Goal: Transaction & Acquisition: Purchase product/service

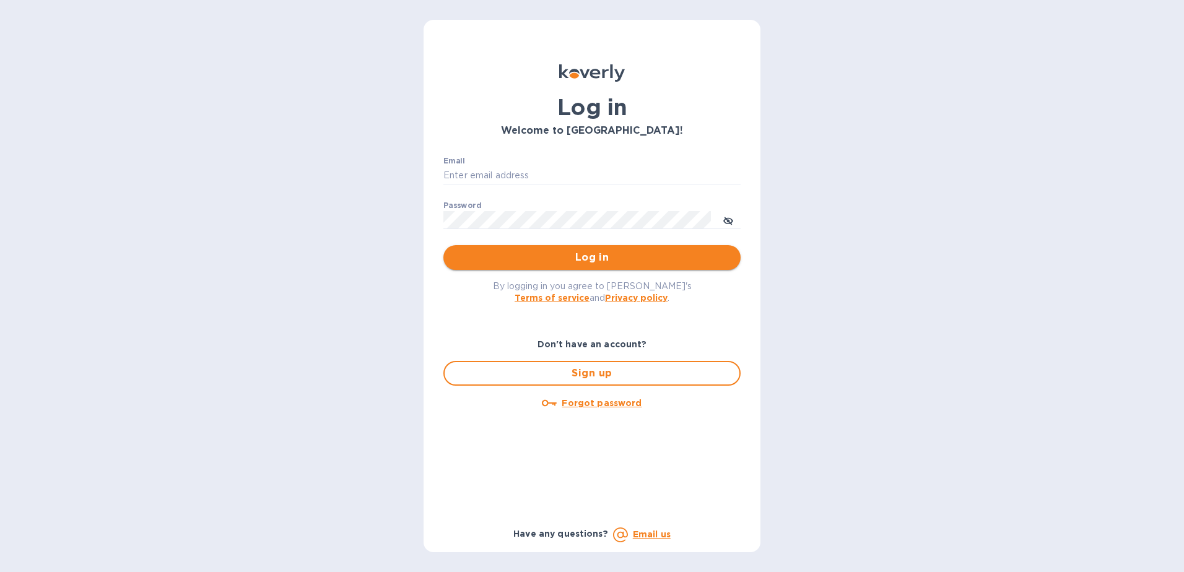
type input "[EMAIL_ADDRESS][DOMAIN_NAME]"
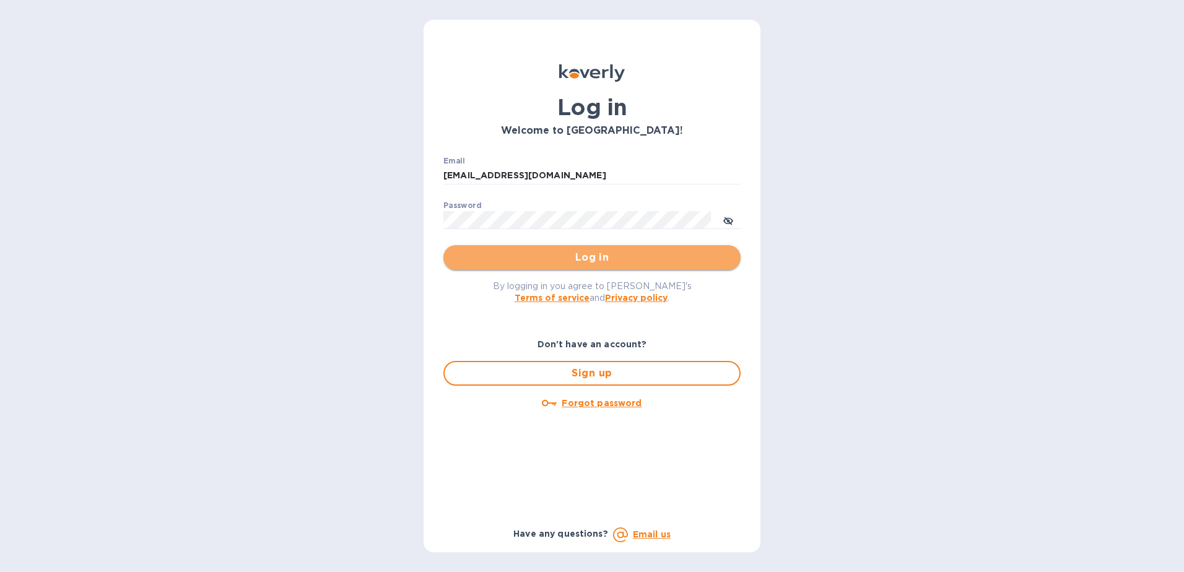
click at [581, 261] on span "Log in" at bounding box center [591, 257] width 277 height 15
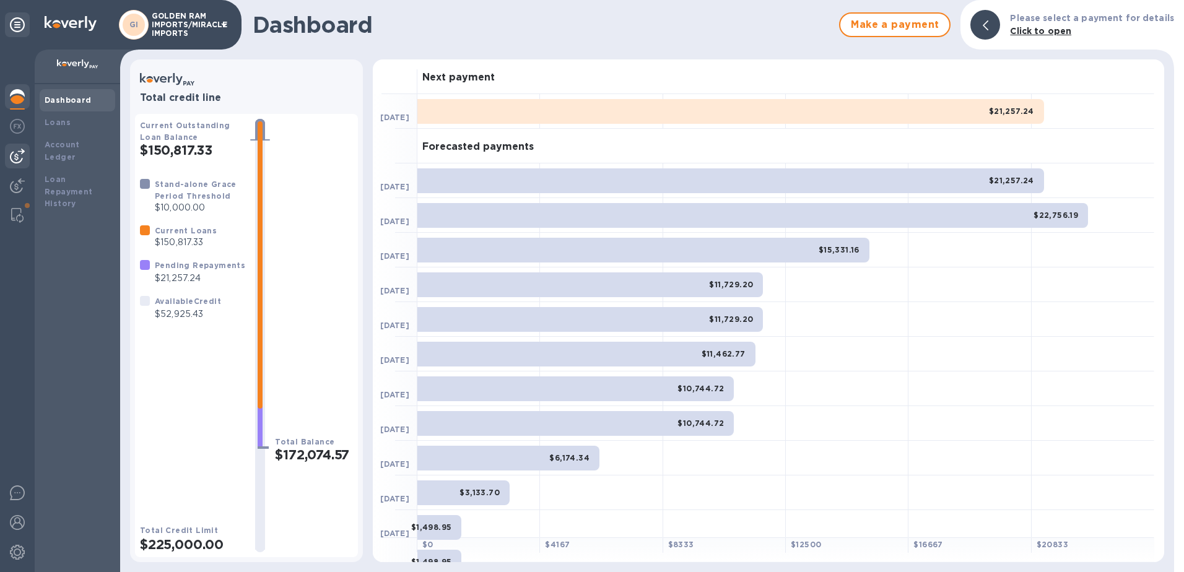
click at [16, 151] on img at bounding box center [17, 156] width 15 height 15
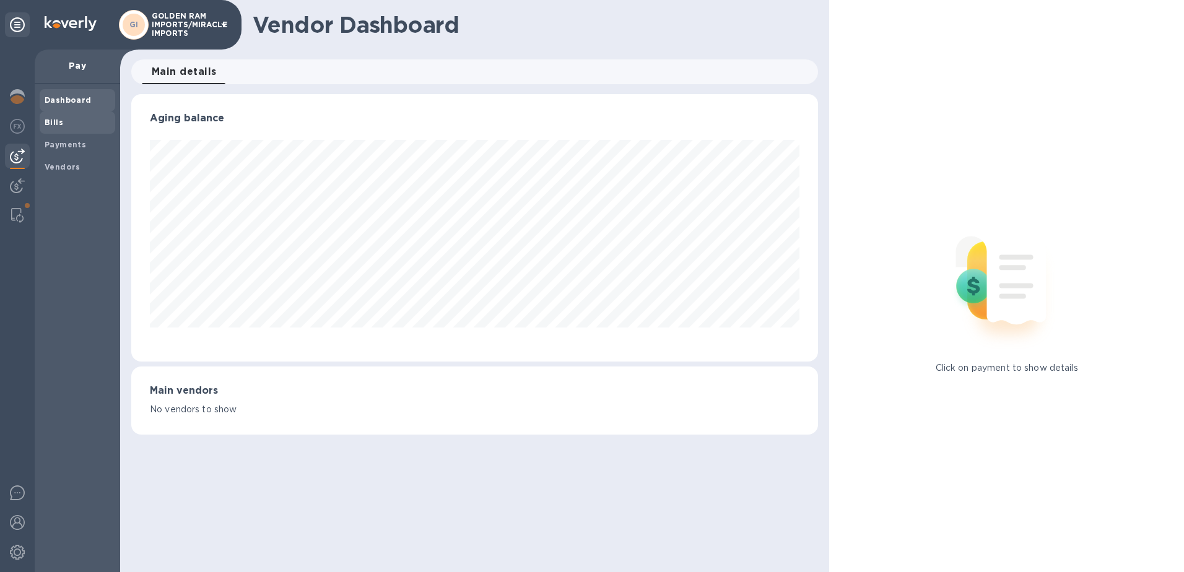
scroll to position [268, 687]
click at [53, 121] on b "Bills" at bounding box center [54, 122] width 19 height 9
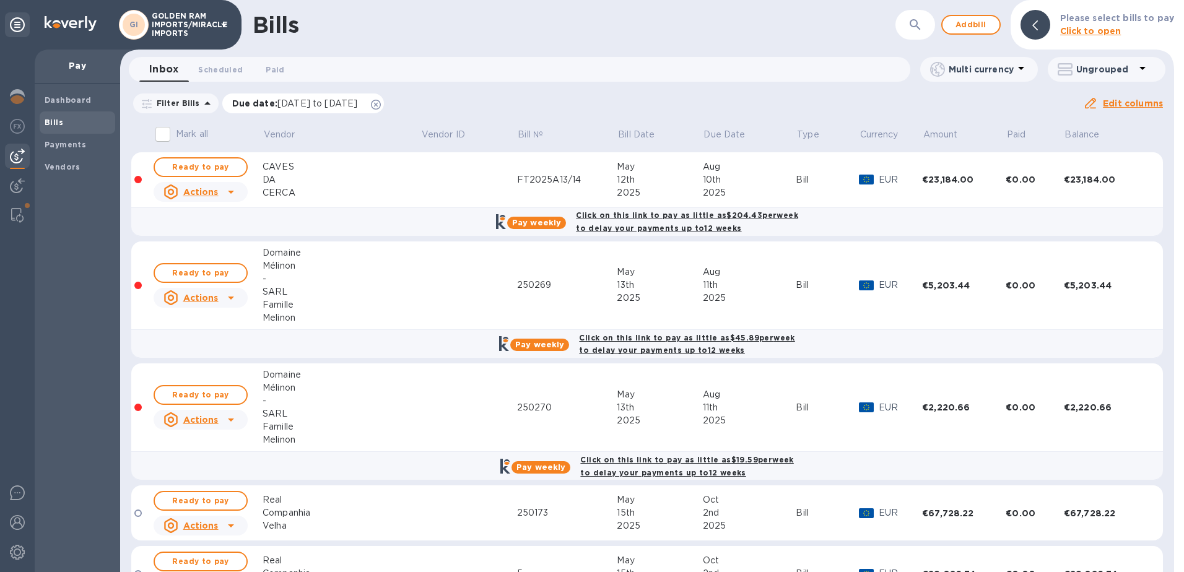
click at [381, 105] on icon at bounding box center [376, 105] width 10 height 10
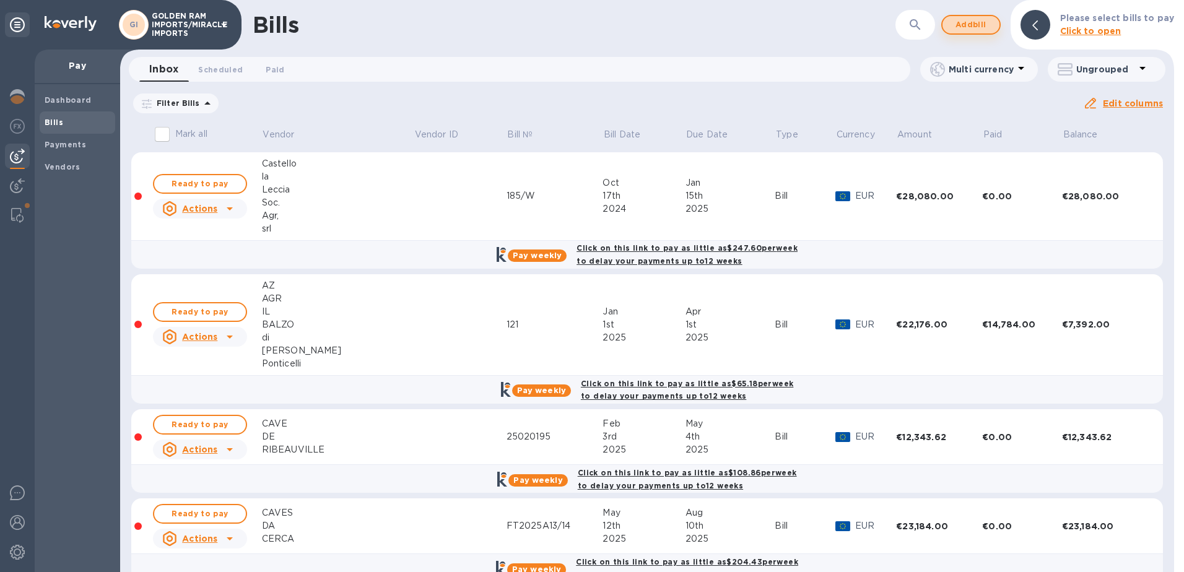
click at [965, 22] on span "Add bill" at bounding box center [970, 24] width 37 height 15
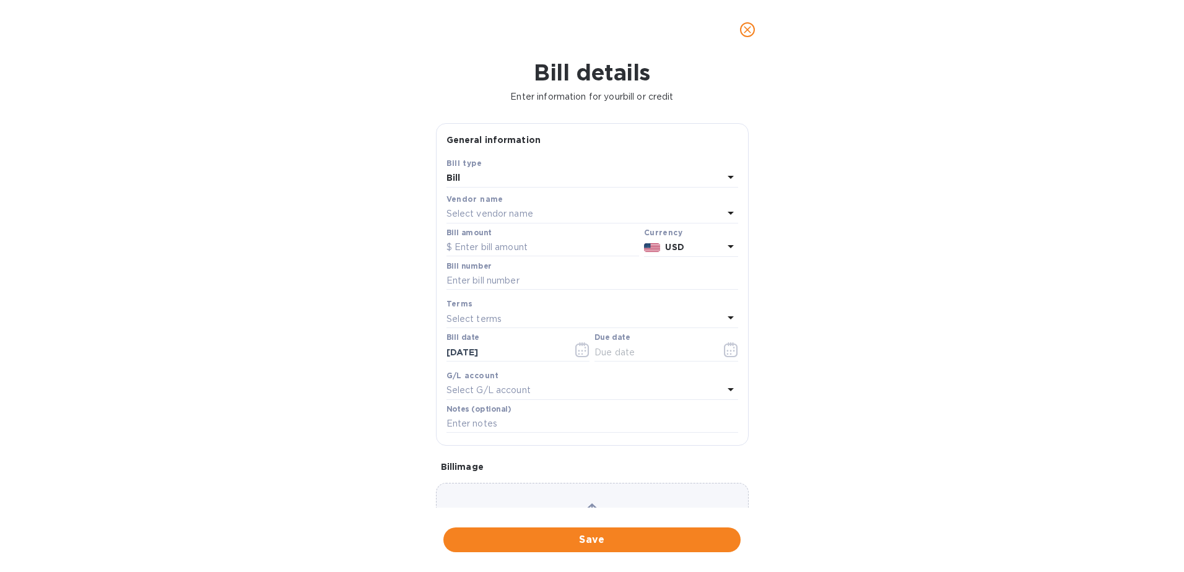
click at [464, 216] on p "Select vendor name" at bounding box center [489, 213] width 87 height 13
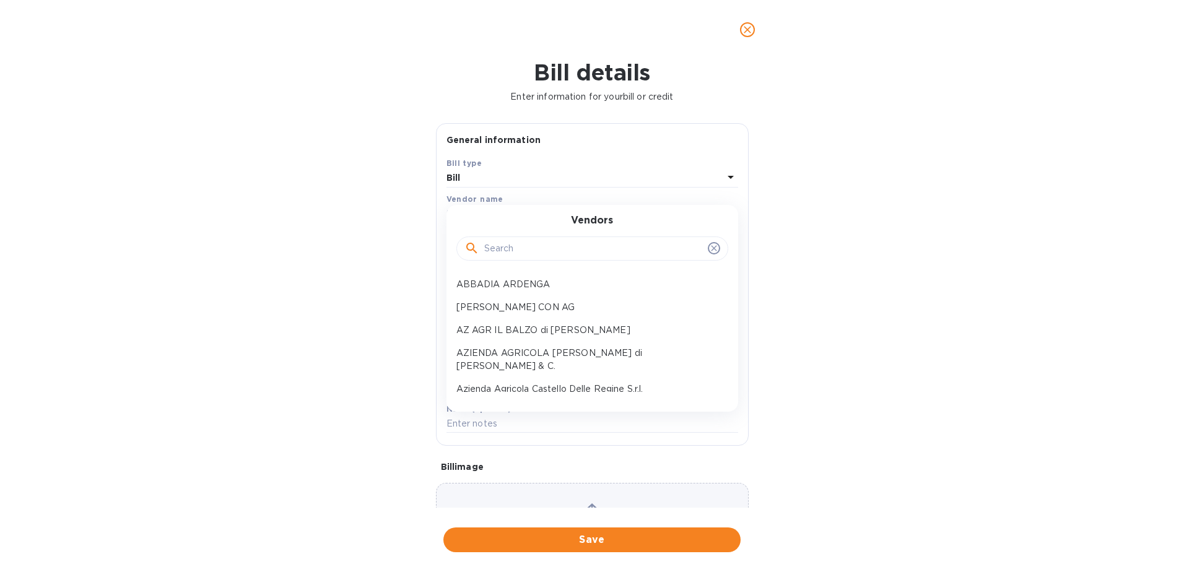
click at [482, 256] on div at bounding box center [592, 249] width 256 height 19
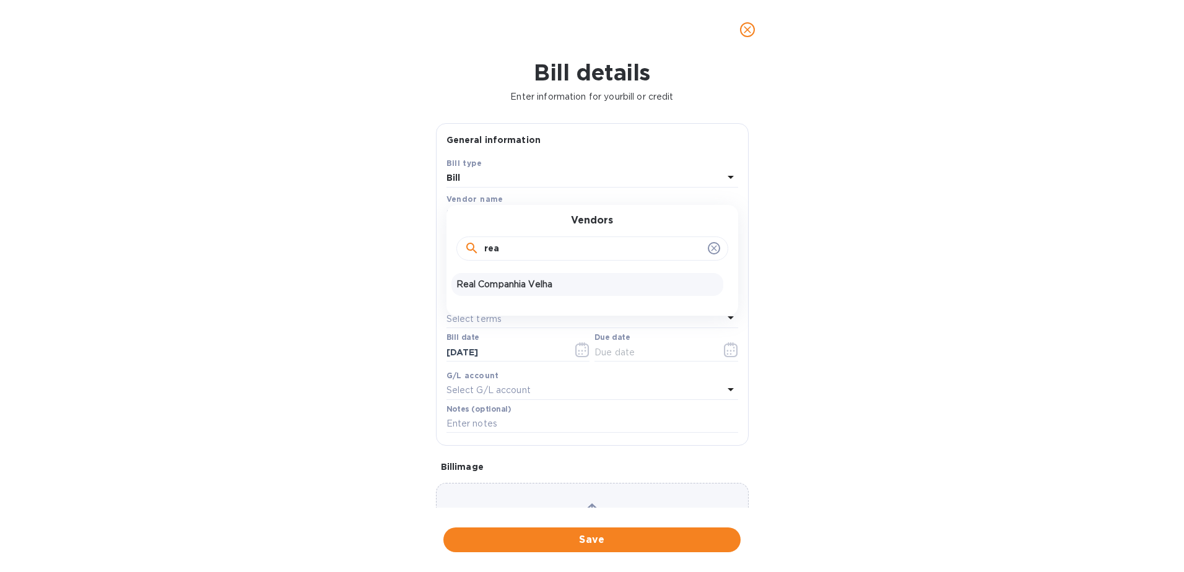
type input "rea"
click at [505, 292] on div "Real Companhia Velha" at bounding box center [587, 284] width 272 height 23
type input "[DATE]"
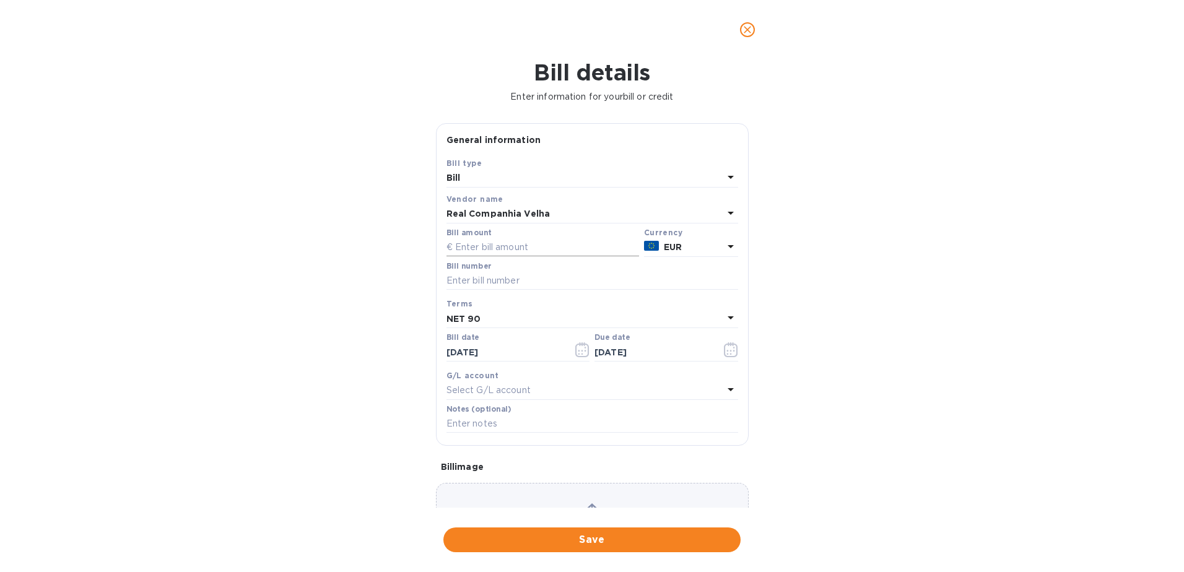
click at [472, 246] on input "text" at bounding box center [542, 247] width 193 height 19
type input "1,112"
click at [463, 276] on input "text" at bounding box center [592, 281] width 292 height 19
type input "250028"
click at [726, 311] on icon at bounding box center [730, 317] width 15 height 15
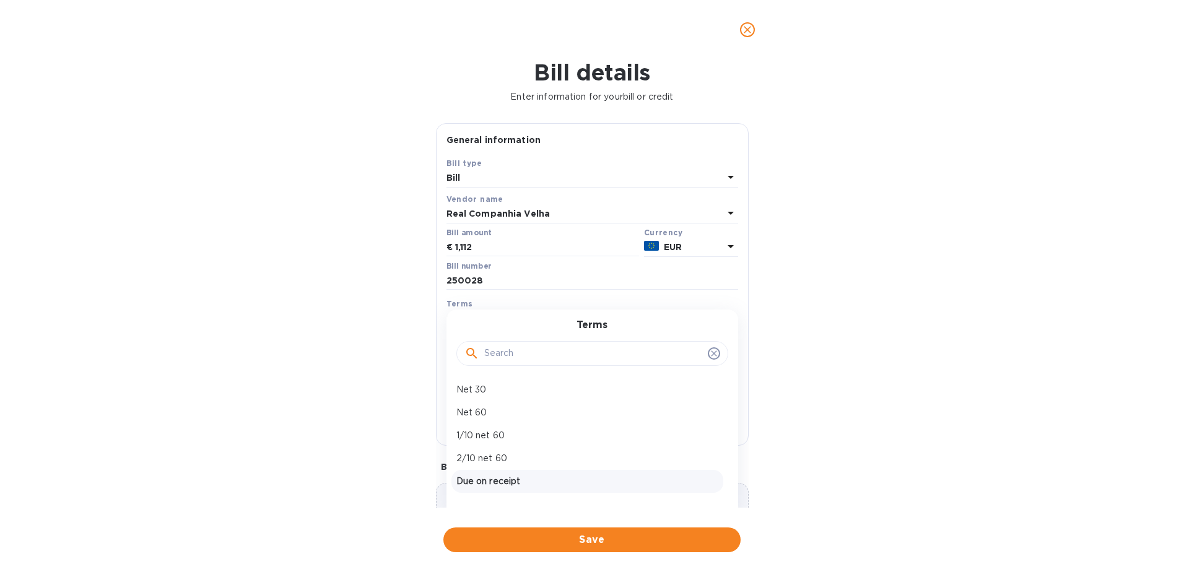
click at [561, 479] on p "Due on receipt" at bounding box center [587, 481] width 262 height 13
type input "[DATE]"
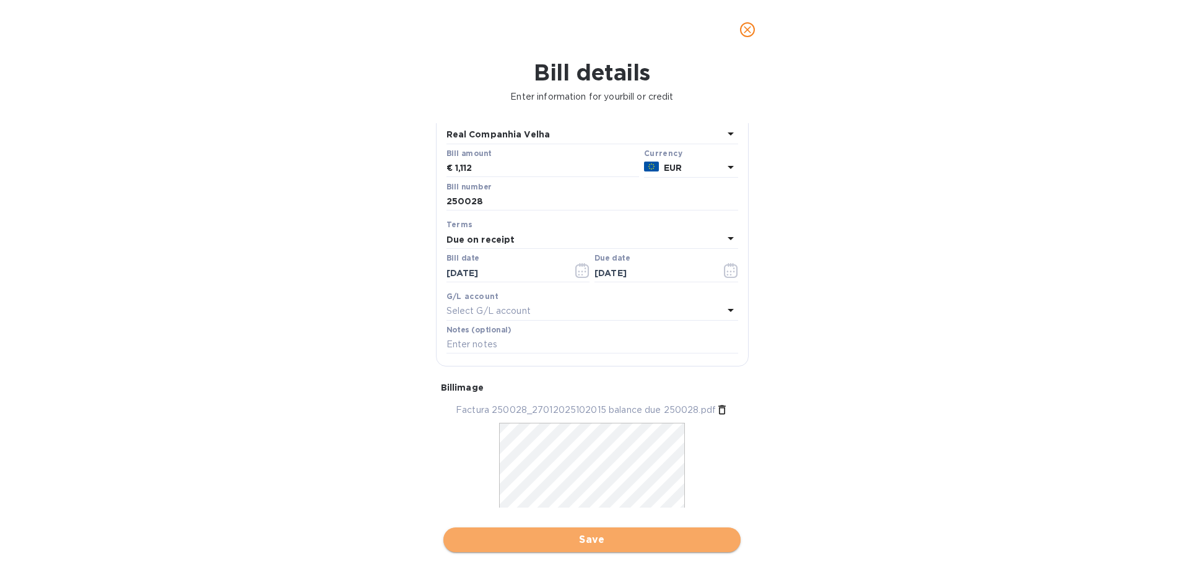
click at [601, 544] on span "Save" at bounding box center [591, 540] width 277 height 15
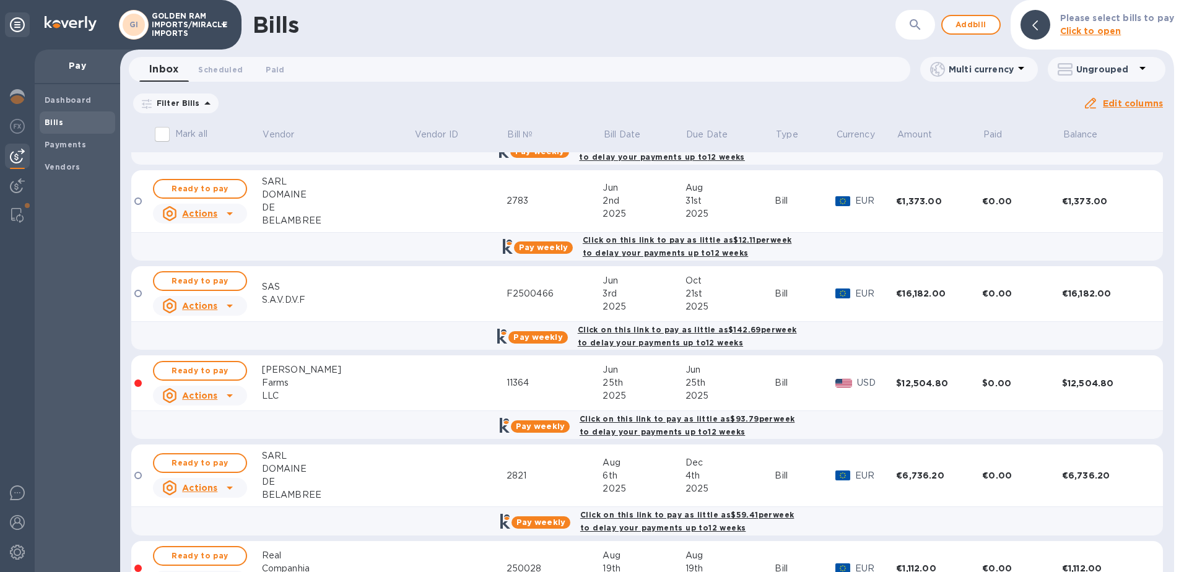
scroll to position [1326, 0]
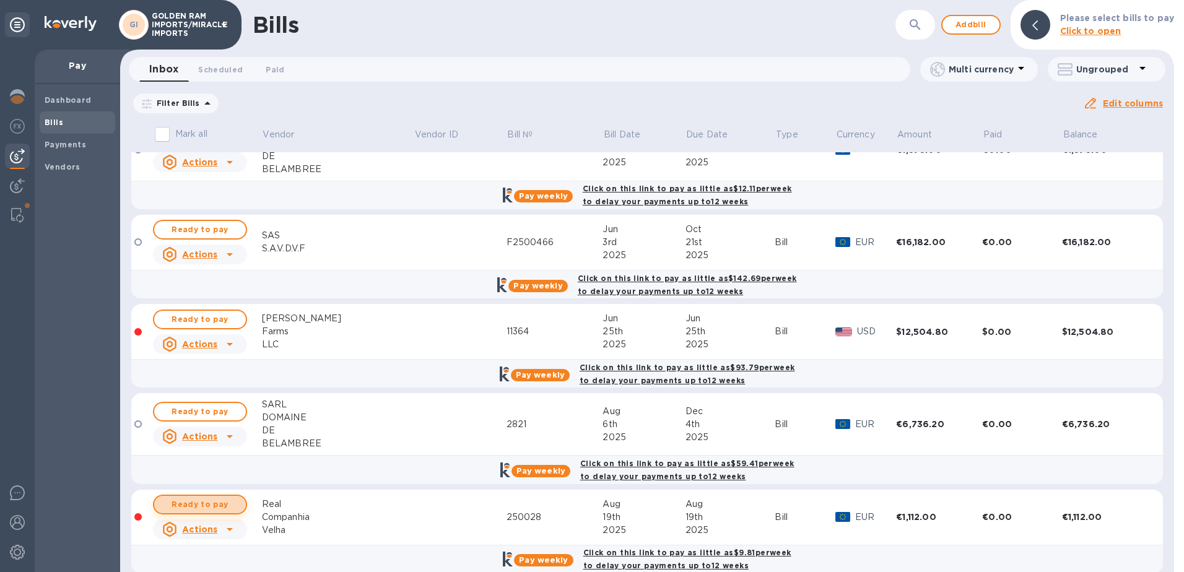
click at [209, 497] on span "Ready to pay" at bounding box center [200, 504] width 72 height 15
drag, startPoint x: 1168, startPoint y: 488, endPoint x: 1169, endPoint y: 530, distance: 42.1
click at [1169, 530] on div "Mark all Vendor Vendor ID Bill № Bill Date Due Date Type Currency Amount Paid B…" at bounding box center [647, 346] width 1054 height 452
click at [198, 497] on span "Ready to pay" at bounding box center [200, 504] width 72 height 15
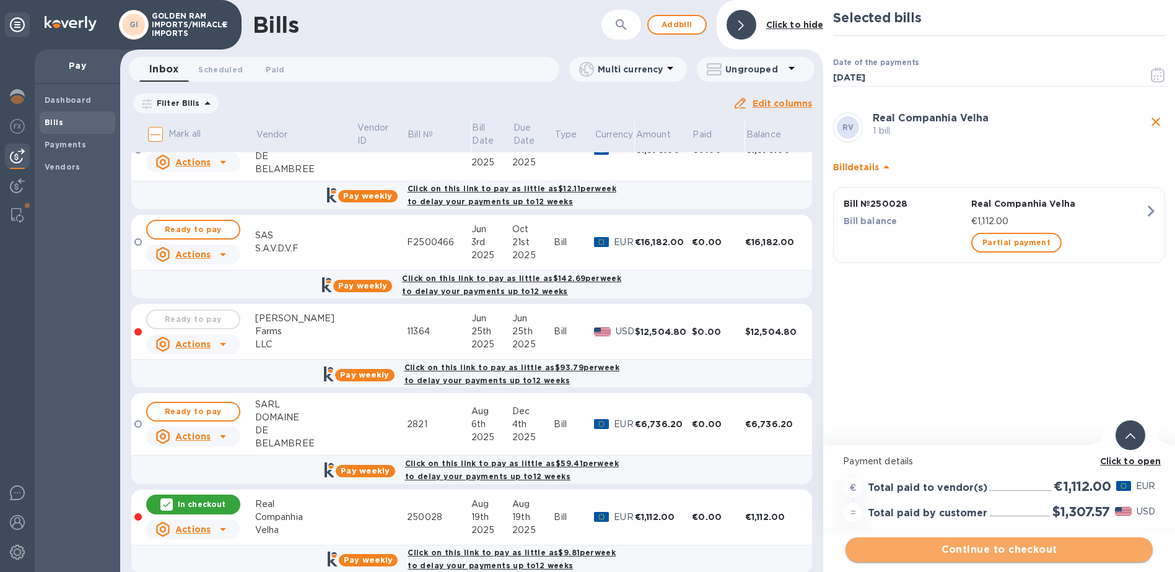
click at [1021, 551] on span "Continue to checkout" at bounding box center [998, 549] width 287 height 15
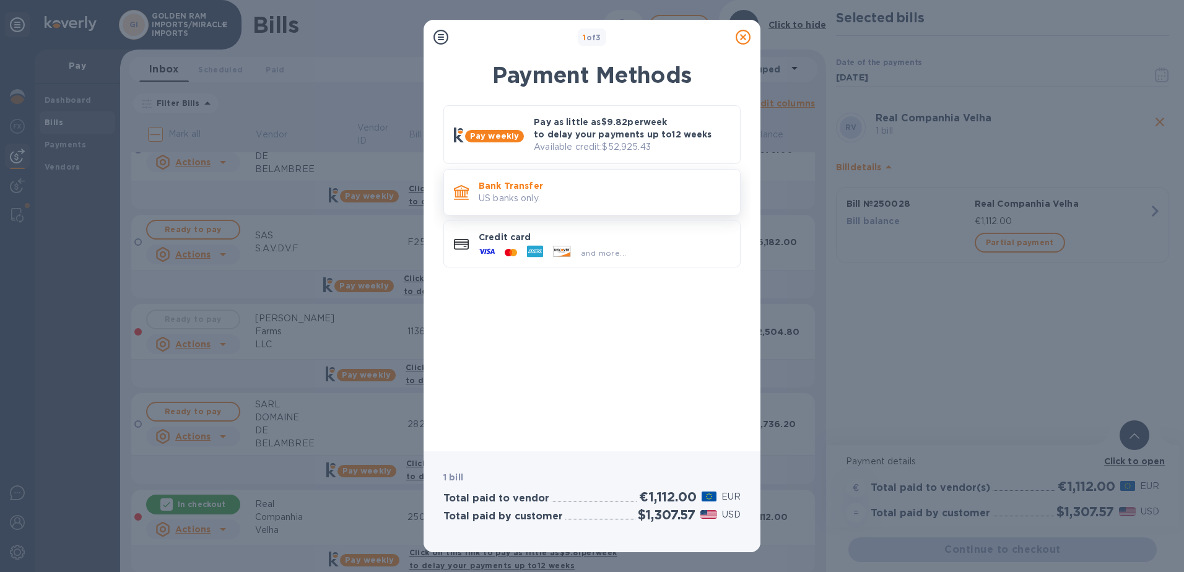
click at [556, 199] on p "US banks only." at bounding box center [604, 198] width 251 height 13
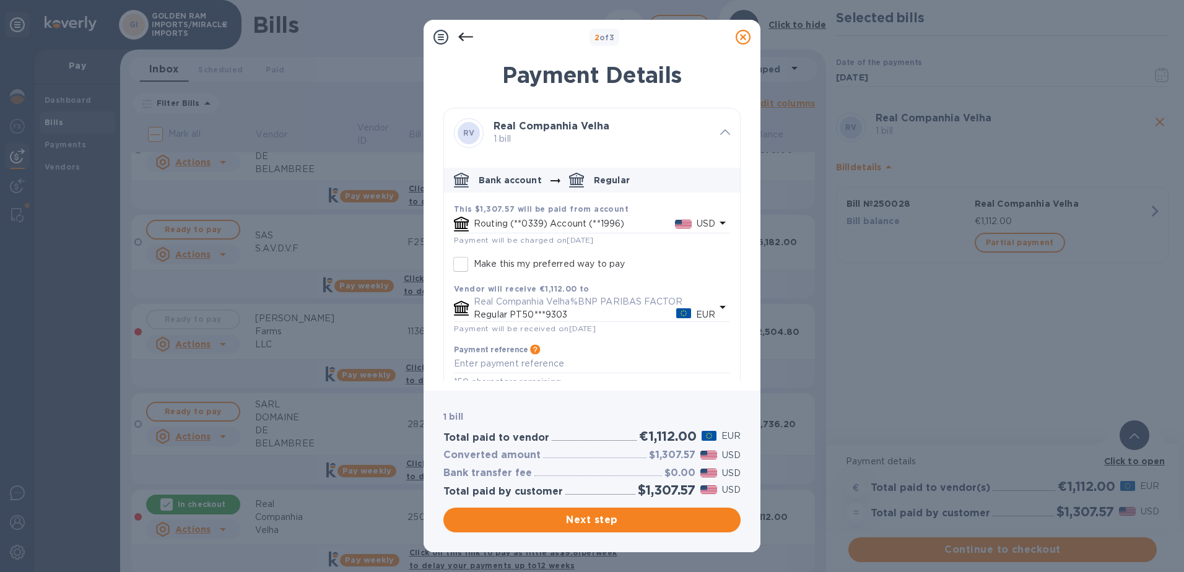
scroll to position [19, 0]
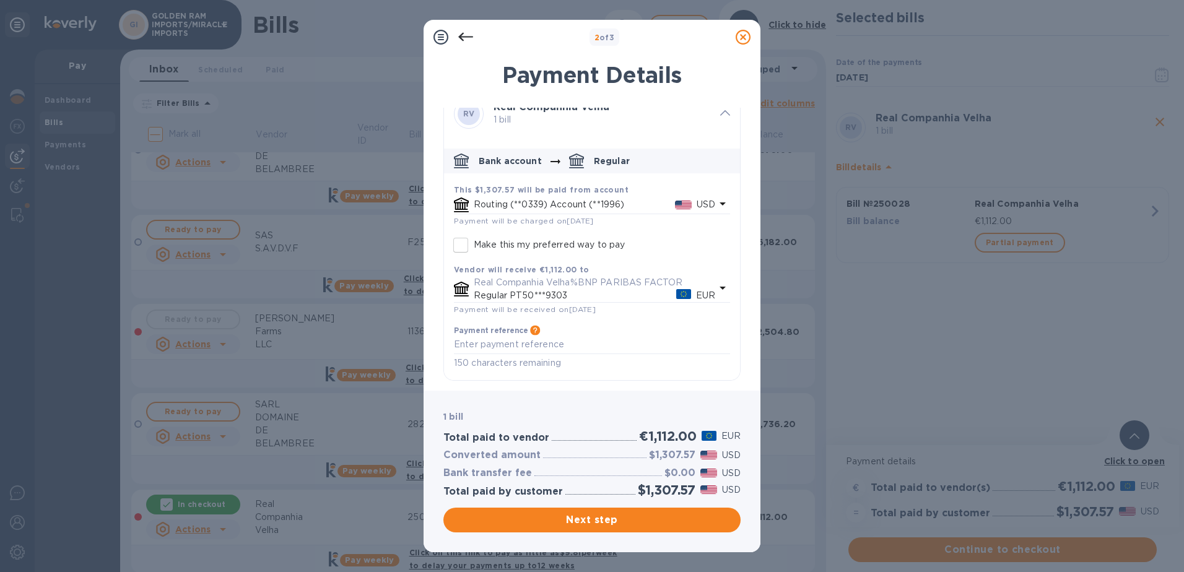
click at [722, 289] on icon "default-method" at bounding box center [722, 288] width 15 height 15
drag, startPoint x: 741, startPoint y: 263, endPoint x: 738, endPoint y: 282, distance: 19.4
click at [738, 282] on div "Payment Details RV Real Companhia Velha 1 bill Bank account Regular This $1,307…" at bounding box center [592, 219] width 337 height 344
drag, startPoint x: 738, startPoint y: 282, endPoint x: 636, endPoint y: 287, distance: 102.3
click at [636, 287] on p "Real Companhia Velha%BNP PARIBAS FACTOR" at bounding box center [595, 282] width 242 height 13
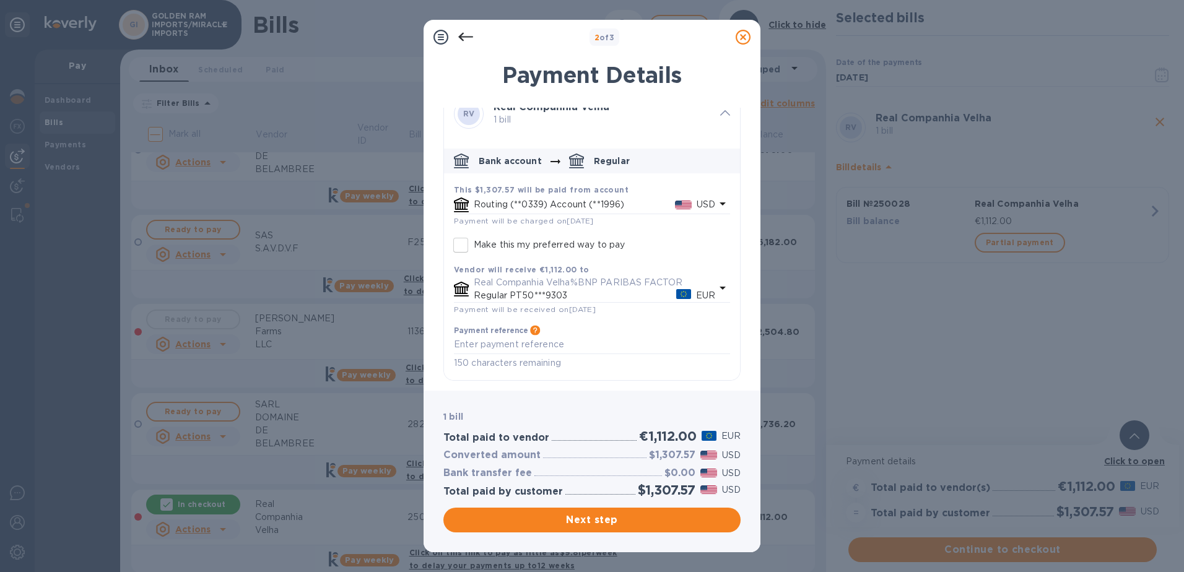
click at [722, 289] on icon "default-method" at bounding box center [722, 288] width 15 height 15
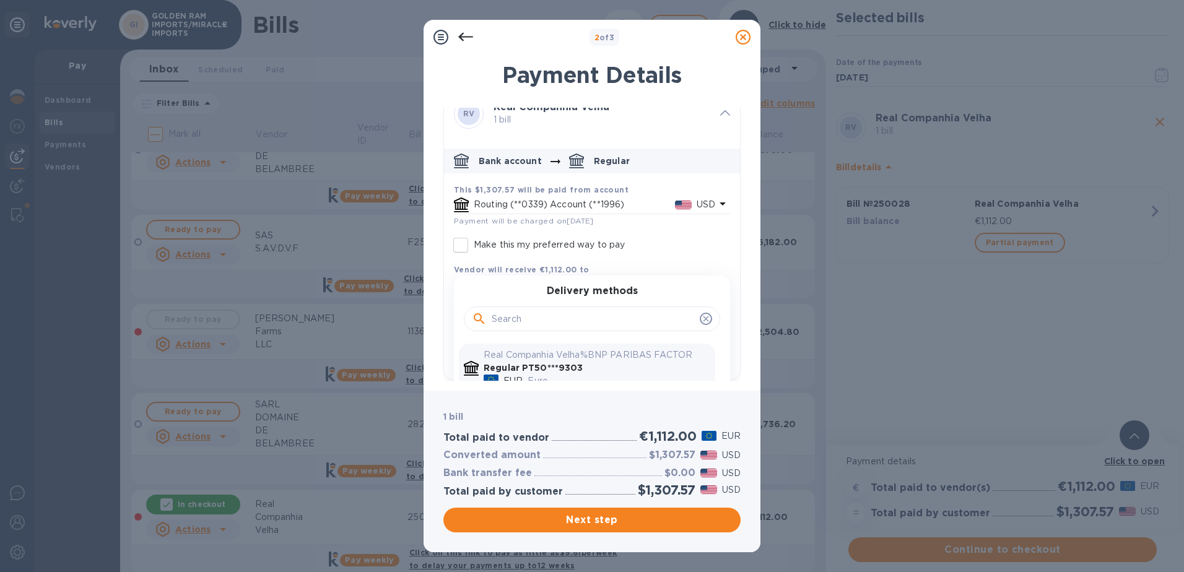
click at [656, 363] on p "Regular PT50***9303" at bounding box center [597, 368] width 227 height 13
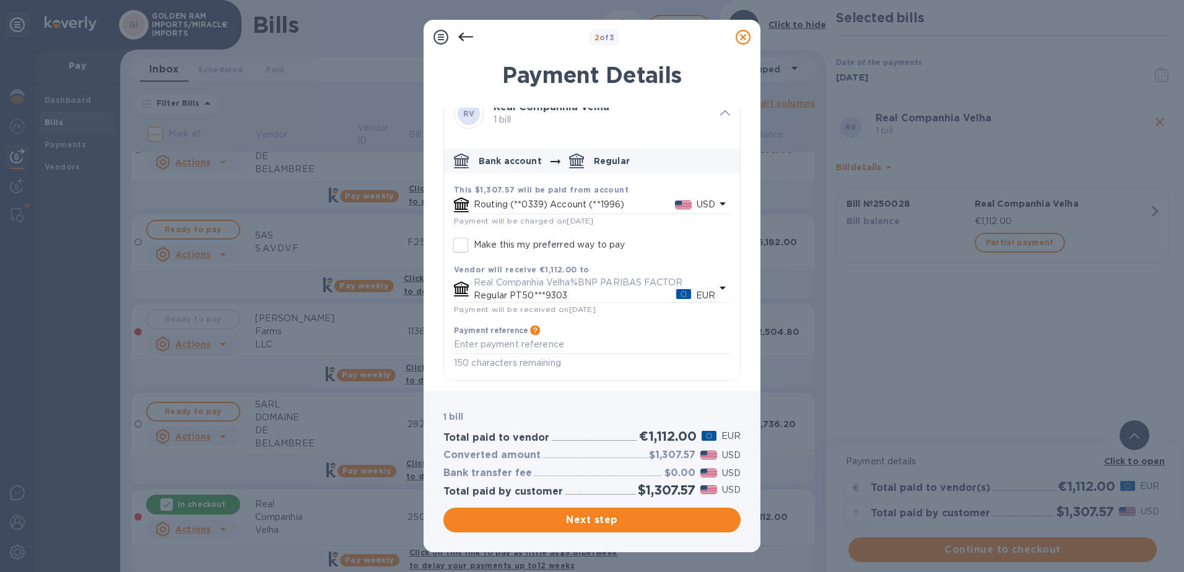
click at [598, 294] on p "Regular PT50***9303" at bounding box center [575, 295] width 202 height 13
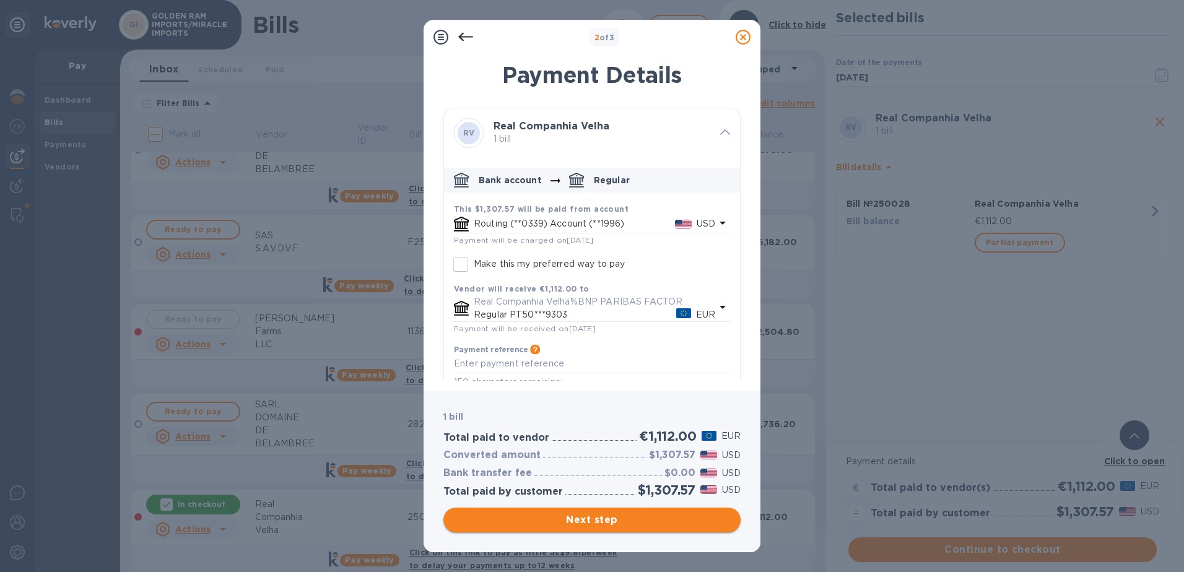
click at [584, 520] on span "Next step" at bounding box center [591, 520] width 277 height 15
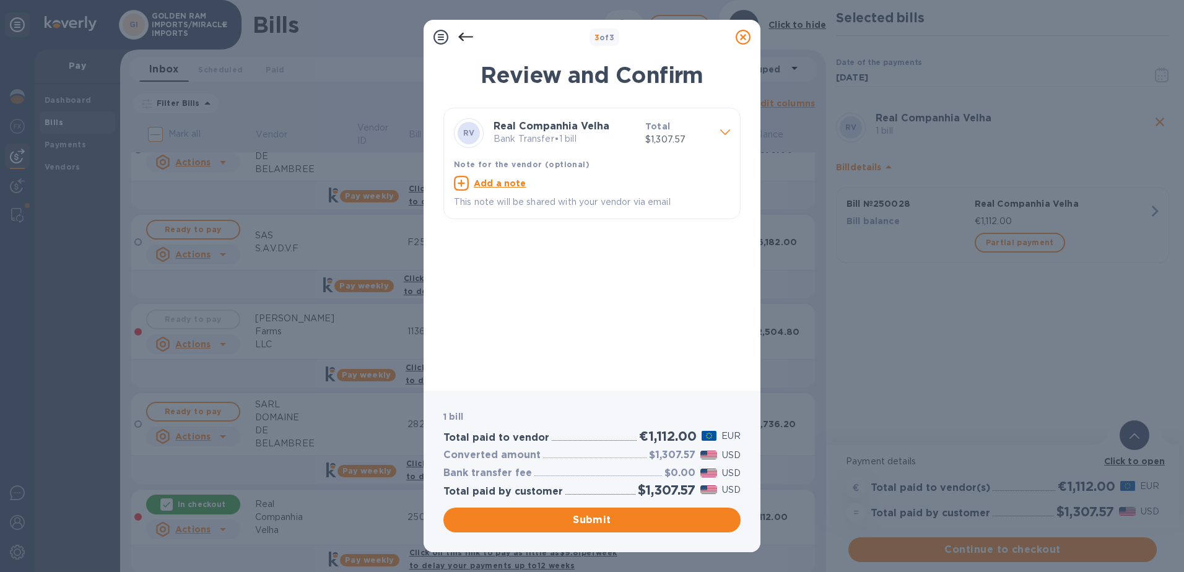
click at [497, 186] on u "Add a note" at bounding box center [500, 183] width 53 height 10
click at [497, 186] on textarea at bounding box center [582, 185] width 256 height 11
click at [493, 183] on textarea "balance due of 14750 euros" at bounding box center [582, 185] width 256 height 11
type textarea "balance of 14750 euros due"
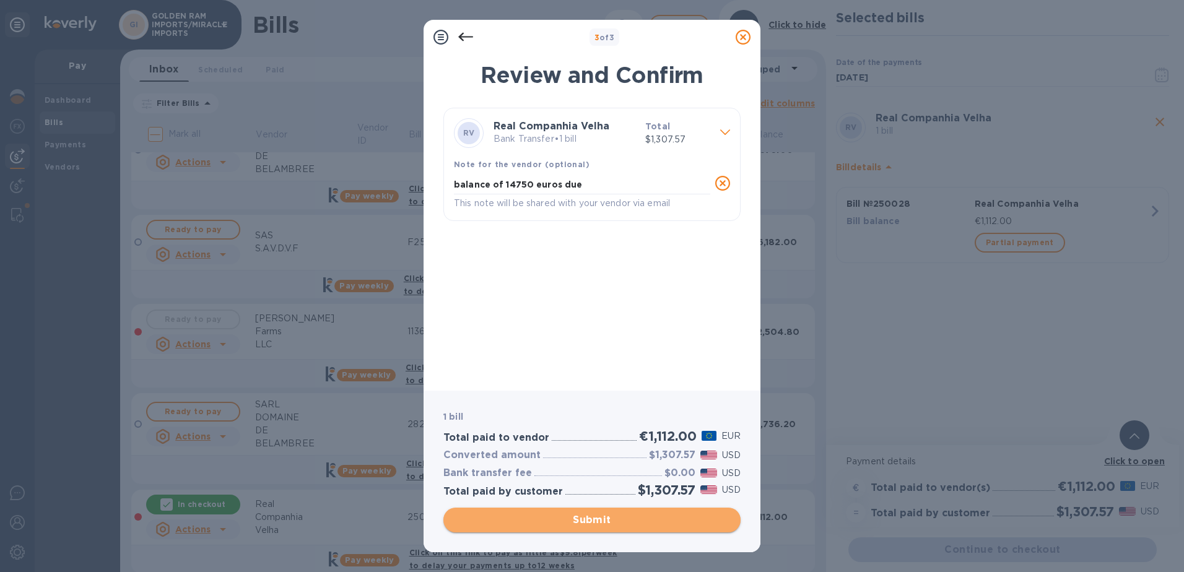
click at [604, 526] on span "Submit" at bounding box center [591, 520] width 277 height 15
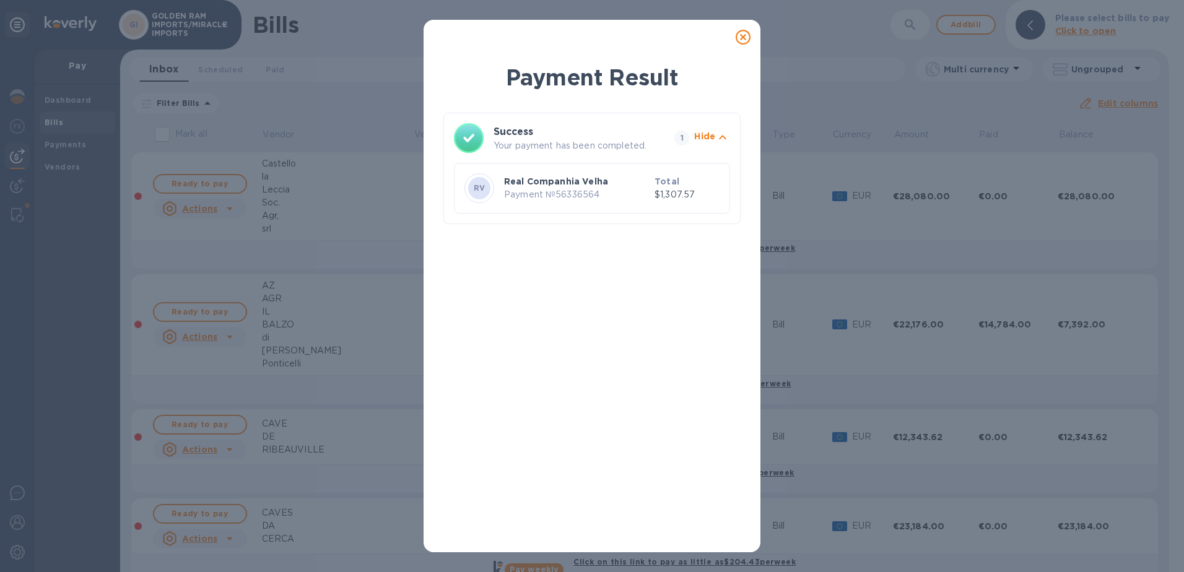
click at [746, 40] on icon at bounding box center [743, 37] width 15 height 15
